Goal: Task Accomplishment & Management: Complete application form

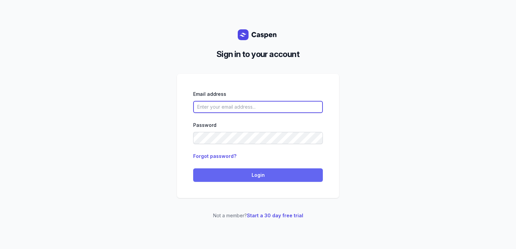
type input "[PERSON_NAME][EMAIL_ADDRESS][DOMAIN_NAME][PERSON_NAME]"
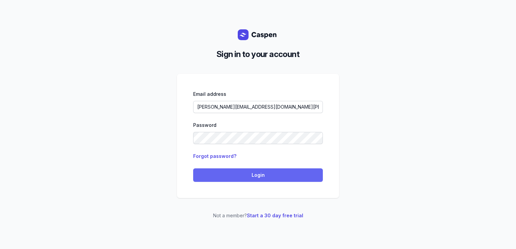
click at [228, 175] on span "Login" at bounding box center [257, 175] width 121 height 8
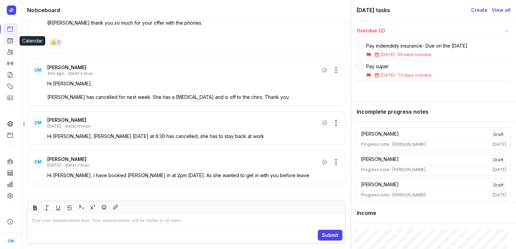
click at [12, 46] on link "Calendar" at bounding box center [10, 40] width 13 height 11
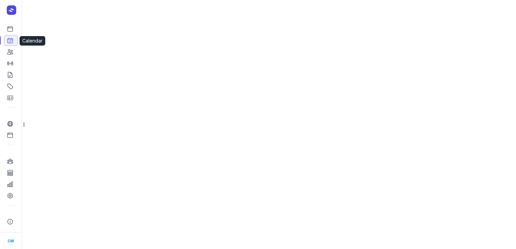
select select "week"
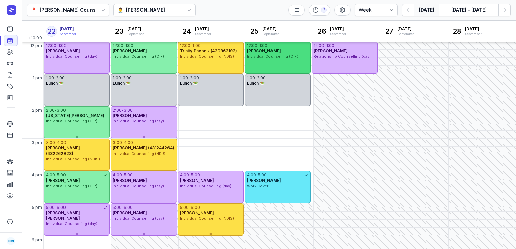
scroll to position [134, 0]
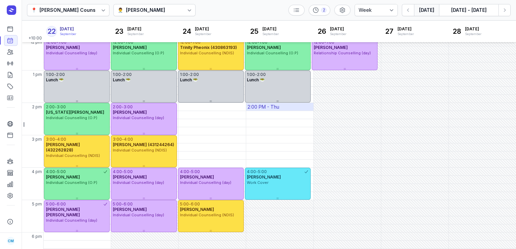
click at [297, 107] on div "2:00 PM - Thu" at bounding box center [279, 107] width 67 height 8
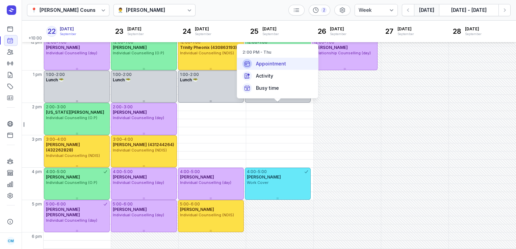
click at [288, 68] on div "Appointment" at bounding box center [277, 64] width 81 height 12
select select
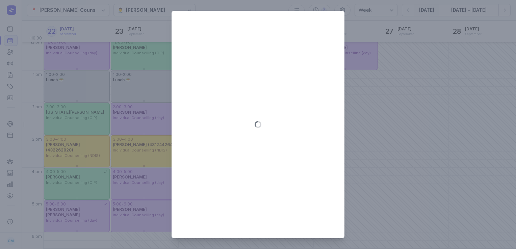
type input "[DATE]"
select select "14:00"
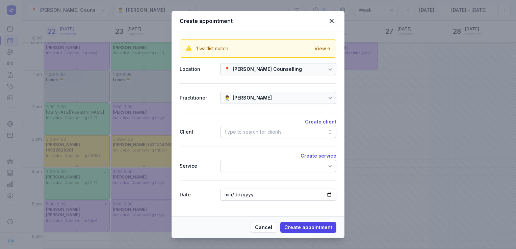
click at [254, 130] on div "Type to search for clients" at bounding box center [252, 132] width 57 height 8
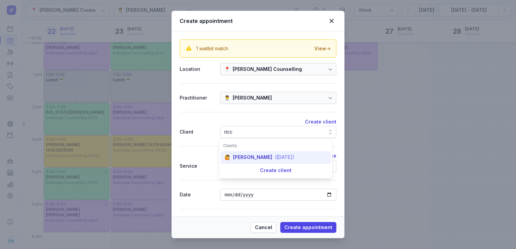
type input "ricc"
click at [240, 159] on div "[PERSON_NAME]" at bounding box center [252, 157] width 39 height 7
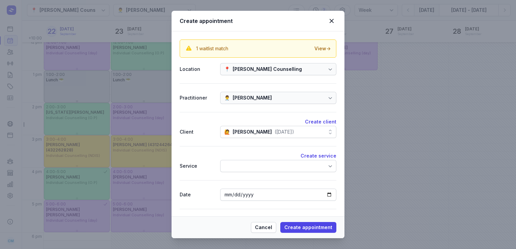
click at [243, 166] on div at bounding box center [278, 166] width 116 height 12
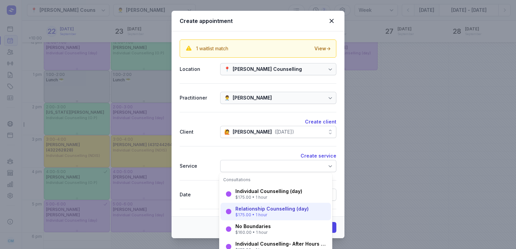
click at [251, 212] on div "Relationship Counselling (day)" at bounding box center [271, 208] width 73 height 7
select select "15:00"
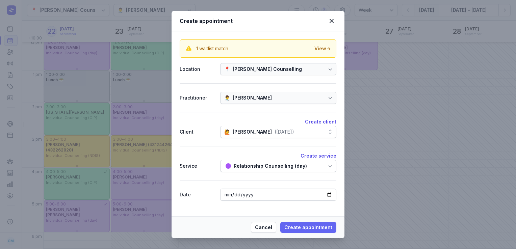
click at [298, 230] on span "Create appointment" at bounding box center [308, 227] width 48 height 8
select select
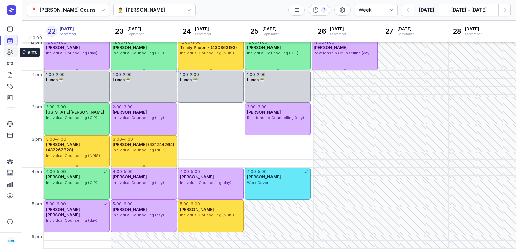
click at [10, 51] on icon at bounding box center [9, 52] width 5 height 5
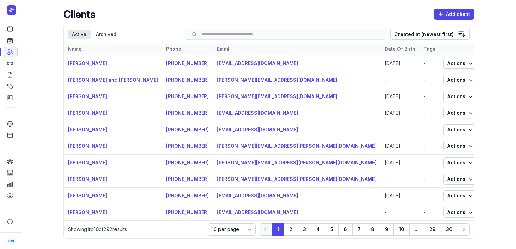
click at [251, 32] on input "search" at bounding box center [285, 34] width 188 height 5
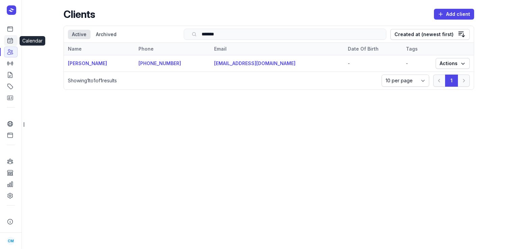
type input "*******"
click at [8, 41] on icon at bounding box center [10, 40] width 7 height 7
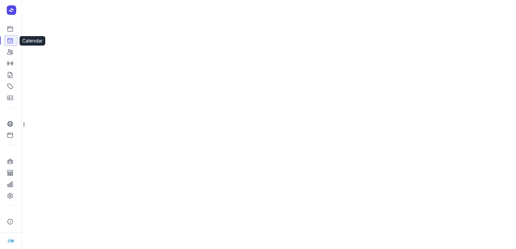
select select "week"
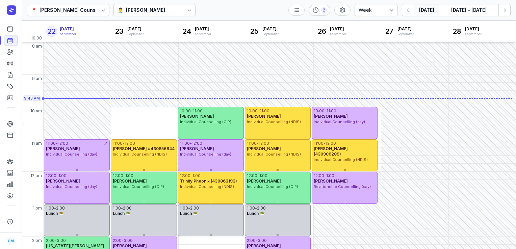
click at [183, 6] on div at bounding box center [189, 10] width 12 height 12
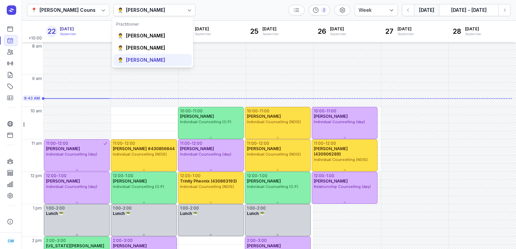
click at [158, 57] on div "[PERSON_NAME]" at bounding box center [145, 60] width 39 height 7
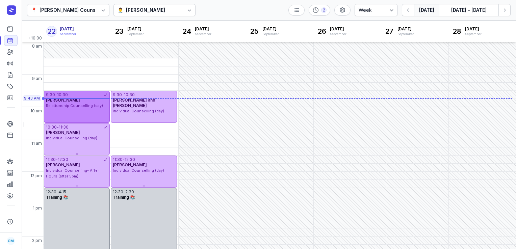
scroll to position [36, 0]
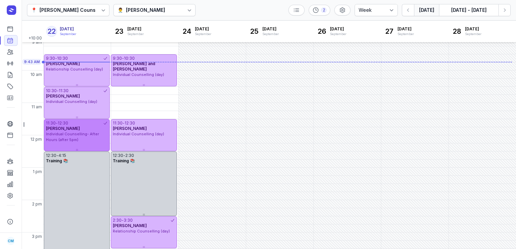
click at [84, 130] on div "[PERSON_NAME]" at bounding box center [77, 128] width 62 height 5
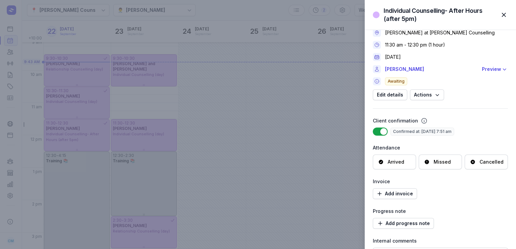
scroll to position [0, 0]
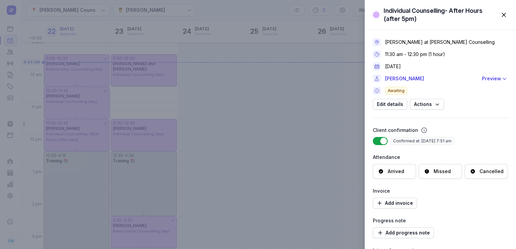
click at [239, 13] on div "Individual Counselling- After Hours (after 5pm) Close panel [PERSON_NAME] at [P…" at bounding box center [258, 124] width 516 height 249
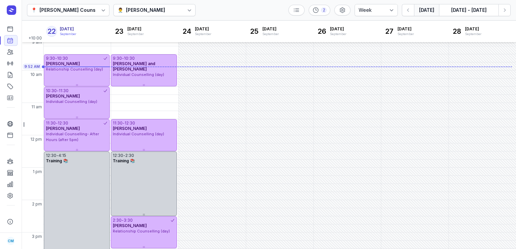
click at [183, 9] on div at bounding box center [189, 10] width 12 height 12
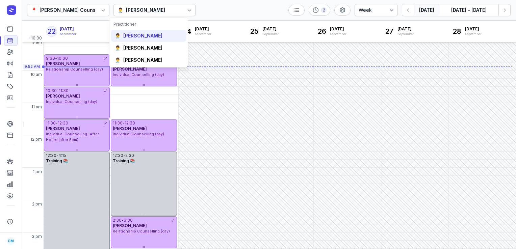
click at [162, 37] on div "[PERSON_NAME]" at bounding box center [142, 35] width 39 height 7
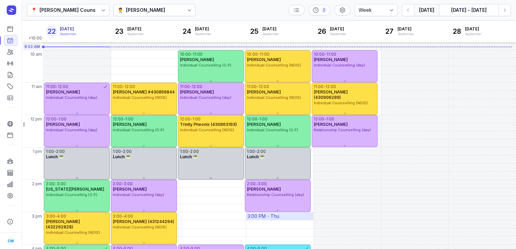
scroll to position [54, 0]
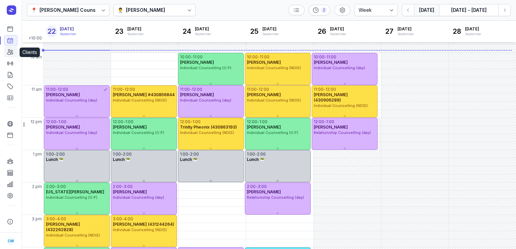
click at [11, 55] on icon at bounding box center [10, 52] width 7 height 7
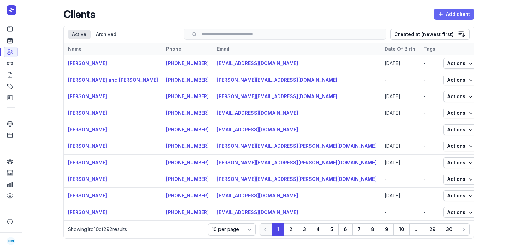
click at [452, 16] on span "Add client" at bounding box center [454, 14] width 32 height 8
select select
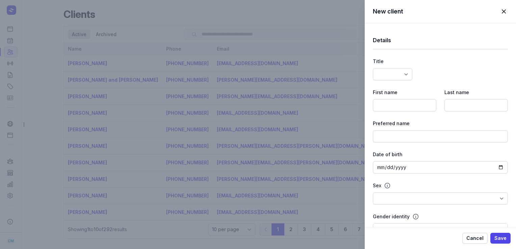
select select
click at [387, 98] on div "First name" at bounding box center [404, 99] width 63 height 23
click at [387, 108] on input at bounding box center [404, 105] width 63 height 12
paste input "[PERSON_NAME]"
type input "[PERSON_NAME]"
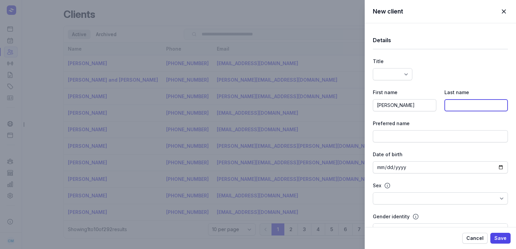
click at [452, 100] on input at bounding box center [475, 105] width 63 height 12
paste input "[PERSON_NAME]"
type input "[PERSON_NAME]"
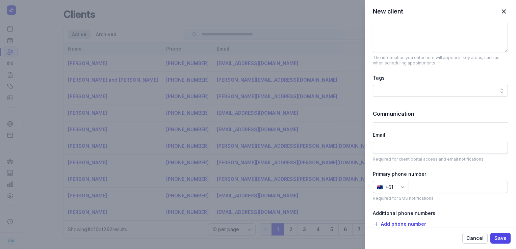
scroll to position [312, 0]
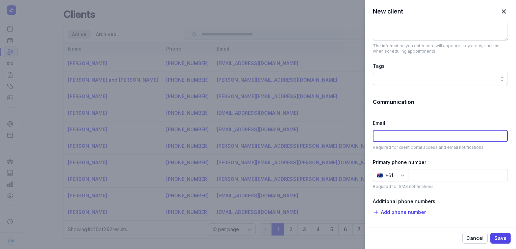
click at [386, 137] on input at bounding box center [440, 136] width 135 height 12
paste input "[EMAIL_ADDRESS][DOMAIN_NAME]"
type input "[EMAIL_ADDRESS][DOMAIN_NAME]"
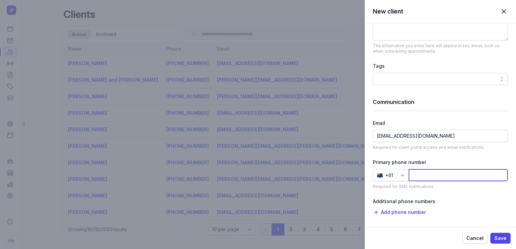
click at [451, 173] on input at bounding box center [457, 175] width 99 height 12
paste input "434338955"
type input "434338955"
click at [503, 237] on span "Save" at bounding box center [500, 238] width 12 height 8
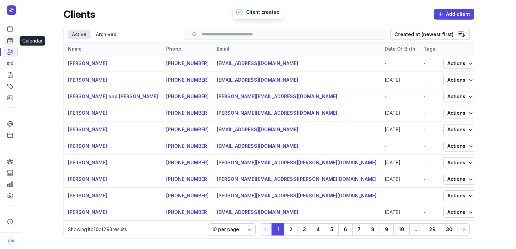
click at [13, 41] on link "Calendar" at bounding box center [10, 40] width 13 height 11
select select "week"
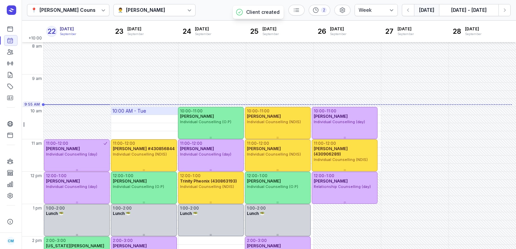
click at [132, 111] on div "10:00 AM - Tue" at bounding box center [129, 111] width 34 height 7
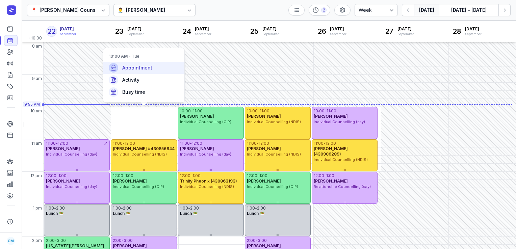
click at [146, 70] on span "Appointment" at bounding box center [137, 67] width 30 height 7
select select
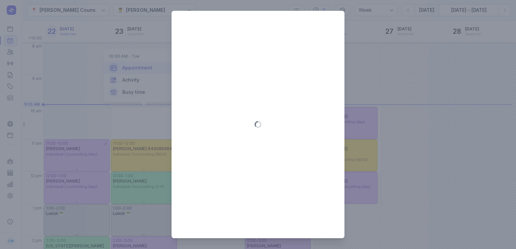
type input "[DATE]"
select select "10:00"
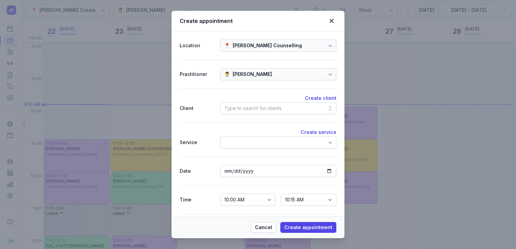
click at [275, 109] on div "Type to search for clients" at bounding box center [252, 108] width 57 height 8
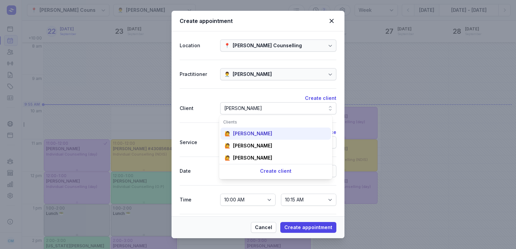
type input "[PERSON_NAME]"
click at [262, 133] on div "[PERSON_NAME]" at bounding box center [252, 133] width 39 height 7
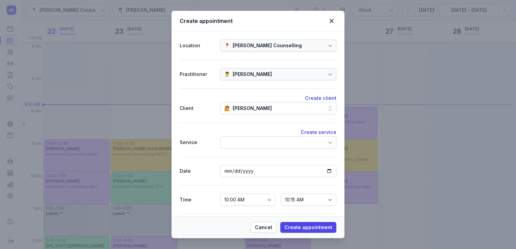
click at [258, 145] on div at bounding box center [278, 142] width 116 height 12
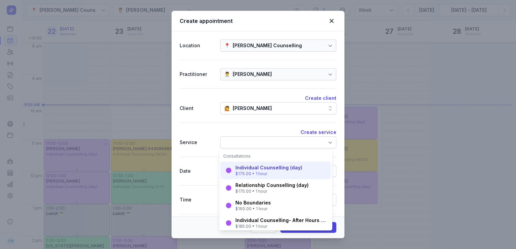
click at [255, 169] on div "Individual Counselling (day)" at bounding box center [268, 167] width 67 height 7
select select "11:00"
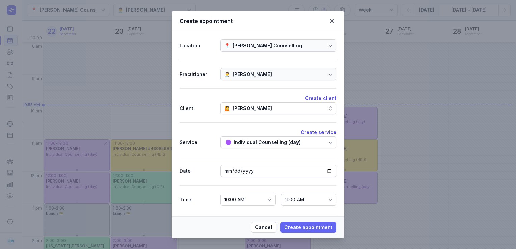
click at [308, 226] on span "Create appointment" at bounding box center [308, 227] width 48 height 8
select select
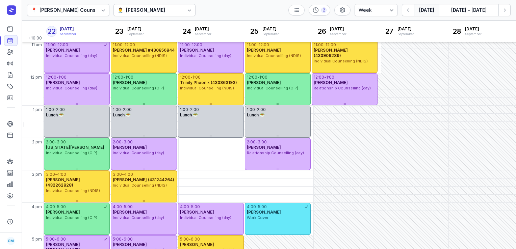
scroll to position [98, 0]
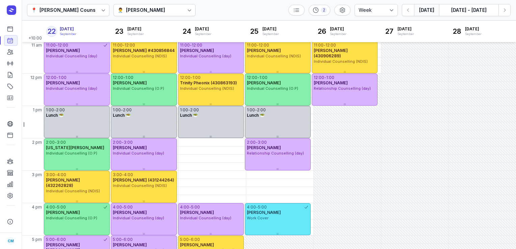
click at [187, 5] on div at bounding box center [189, 10] width 12 height 12
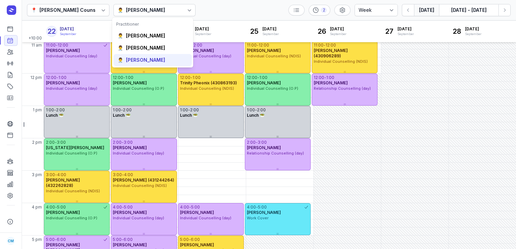
click at [147, 56] on div "👨‍⚕️ [PERSON_NAME]" at bounding box center [152, 60] width 78 height 12
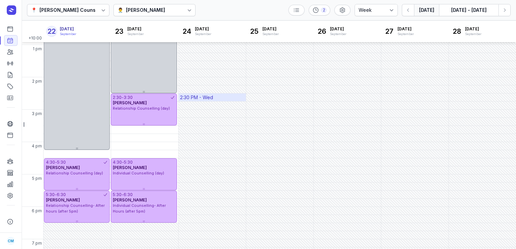
scroll to position [159, 0]
click at [508, 14] on button "Next week" at bounding box center [504, 10] width 12 height 12
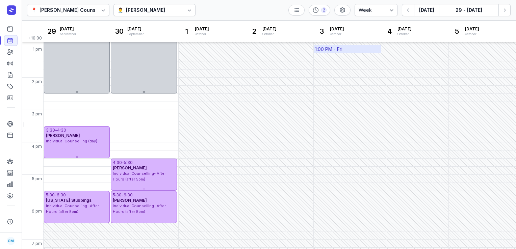
scroll to position [177, 0]
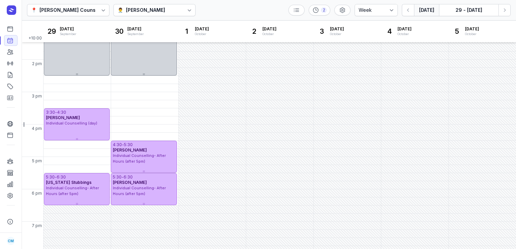
click at [424, 10] on button "[DATE]" at bounding box center [426, 10] width 25 height 12
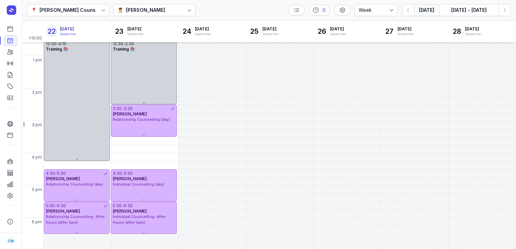
scroll to position [182, 0]
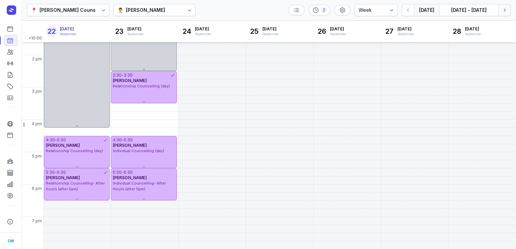
click at [502, 10] on icon "button" at bounding box center [504, 10] width 7 height 7
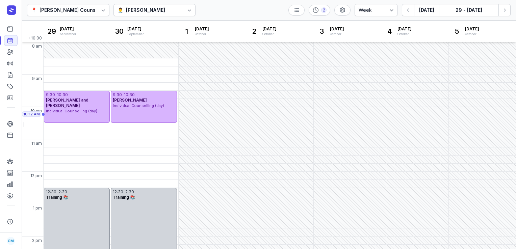
click at [183, 12] on div at bounding box center [189, 10] width 12 height 12
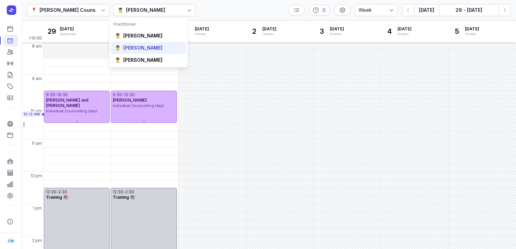
click at [153, 46] on div "[PERSON_NAME]" at bounding box center [142, 48] width 39 height 7
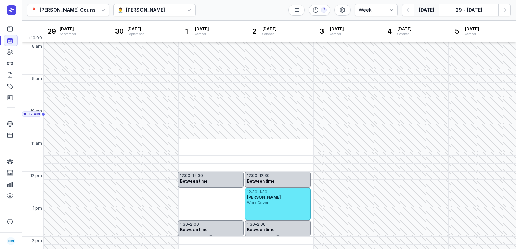
click at [426, 11] on button "[DATE]" at bounding box center [426, 10] width 25 height 12
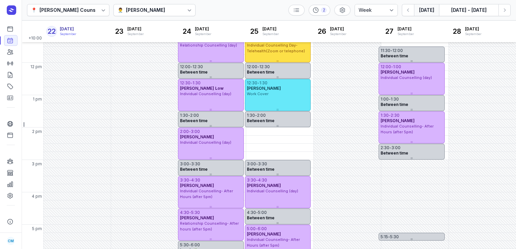
scroll to position [182, 0]
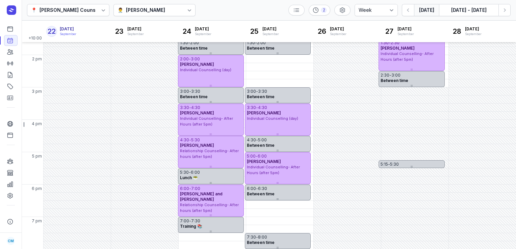
click at [183, 12] on div at bounding box center [189, 10] width 12 height 12
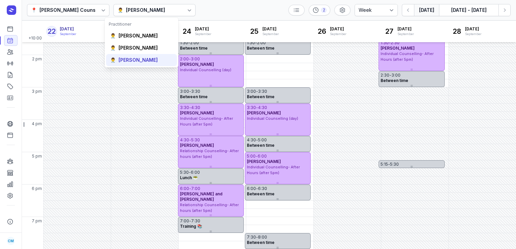
click at [144, 57] on div "[PERSON_NAME]" at bounding box center [137, 60] width 39 height 7
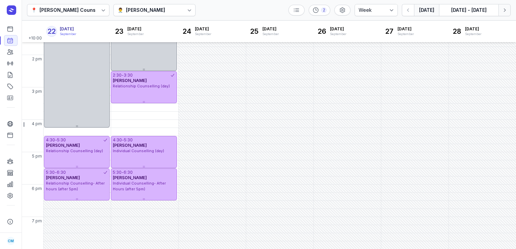
click at [504, 12] on icon "button" at bounding box center [504, 10] width 7 height 7
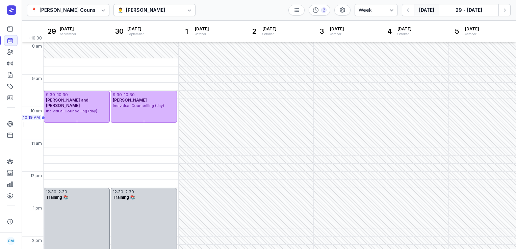
click at [423, 11] on button "[DATE]" at bounding box center [426, 10] width 25 height 12
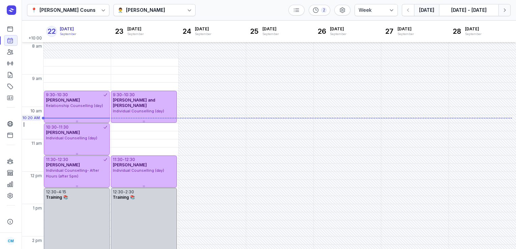
click at [510, 13] on button "Next week" at bounding box center [504, 10] width 12 height 12
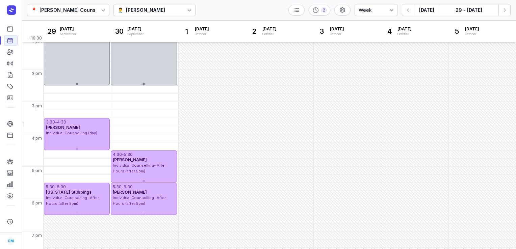
scroll to position [167, 0]
click at [141, 12] on div "[PERSON_NAME]" at bounding box center [145, 10] width 39 height 8
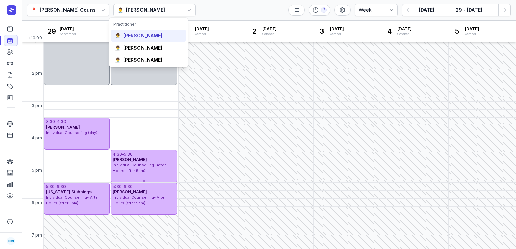
click at [137, 38] on div "[PERSON_NAME]" at bounding box center [142, 35] width 39 height 7
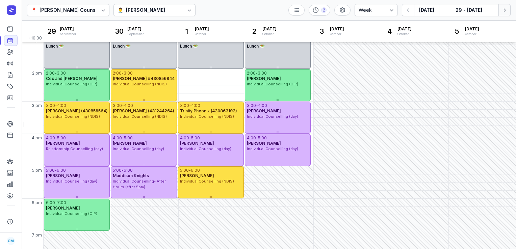
click at [510, 9] on button "Next week" at bounding box center [504, 10] width 12 height 12
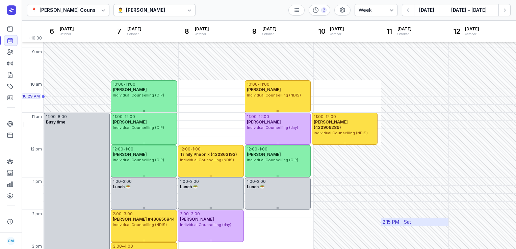
scroll to position [23, 0]
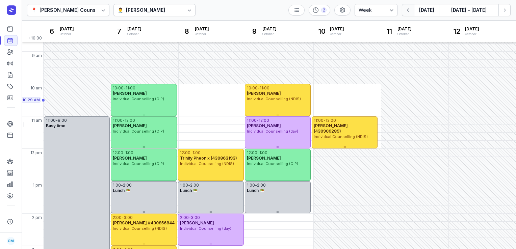
click at [404, 12] on button "button" at bounding box center [408, 10] width 12 height 12
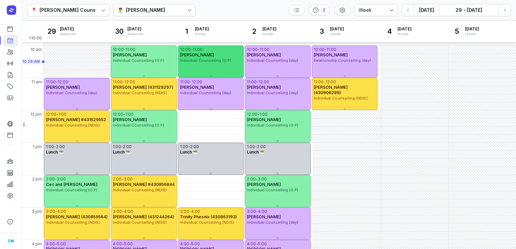
scroll to position [62, 0]
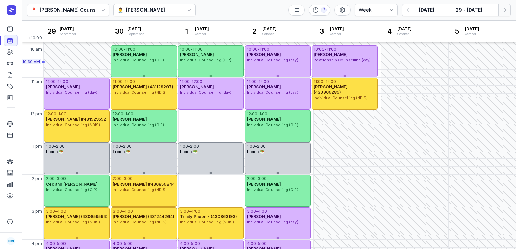
click at [504, 7] on icon "button" at bounding box center [504, 10] width 7 height 7
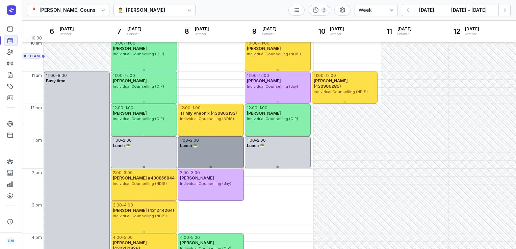
scroll to position [58, 0]
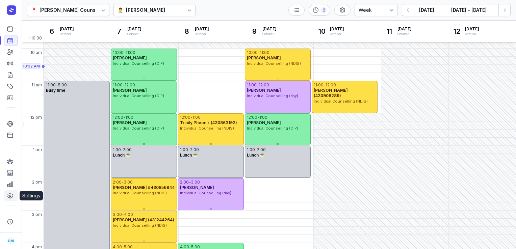
click at [9, 196] on icon at bounding box center [10, 195] width 7 height 7
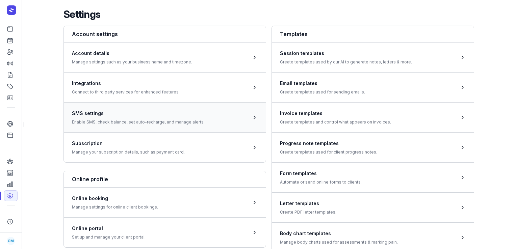
click at [116, 120] on span at bounding box center [165, 117] width 202 height 30
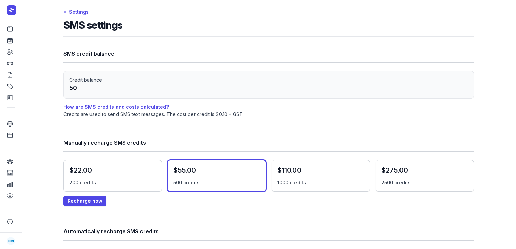
click at [212, 179] on div "$55.00 500 credits" at bounding box center [213, 176] width 80 height 20
click at [67, 201] on span "Recharge now" at bounding box center [84, 201] width 35 height 8
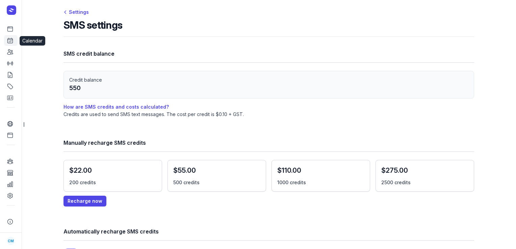
click at [11, 41] on icon at bounding box center [10, 40] width 7 height 7
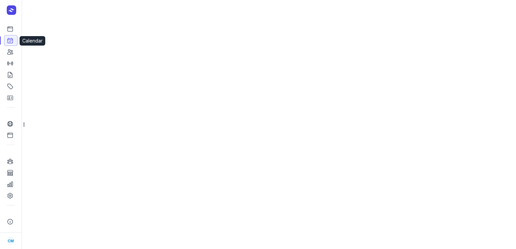
select select "week"
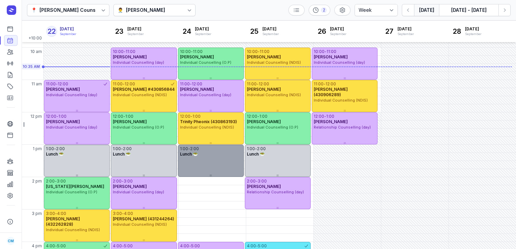
scroll to position [59, 0]
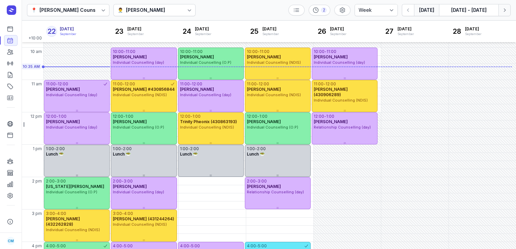
click at [507, 9] on button "Next week" at bounding box center [504, 10] width 12 height 12
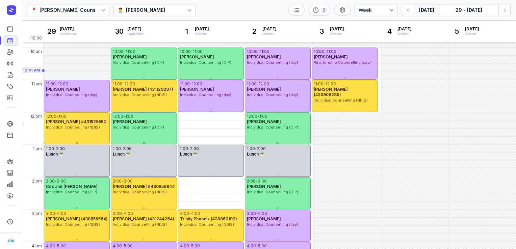
click at [431, 13] on button "[DATE]" at bounding box center [426, 10] width 25 height 12
